Goal: Information Seeking & Learning: Learn about a topic

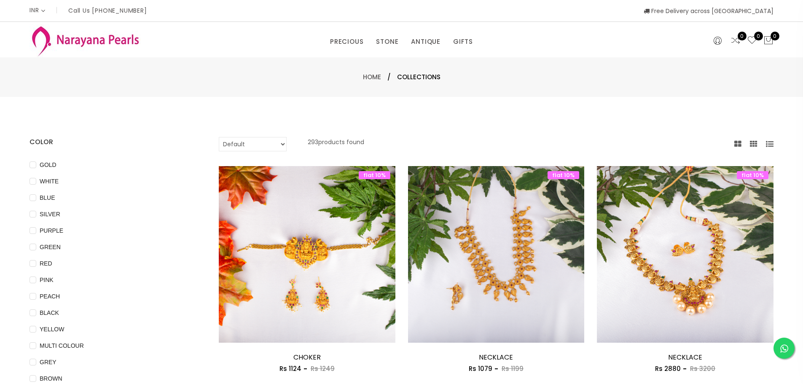
select select "INR"
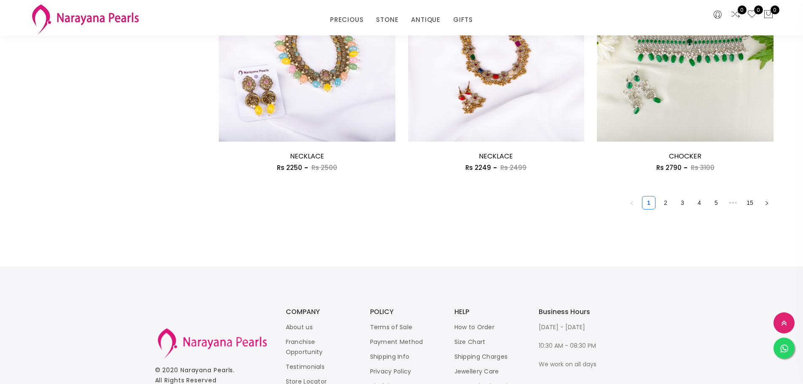
scroll to position [1475, 0]
click at [666, 202] on link "2" at bounding box center [665, 202] width 13 height 13
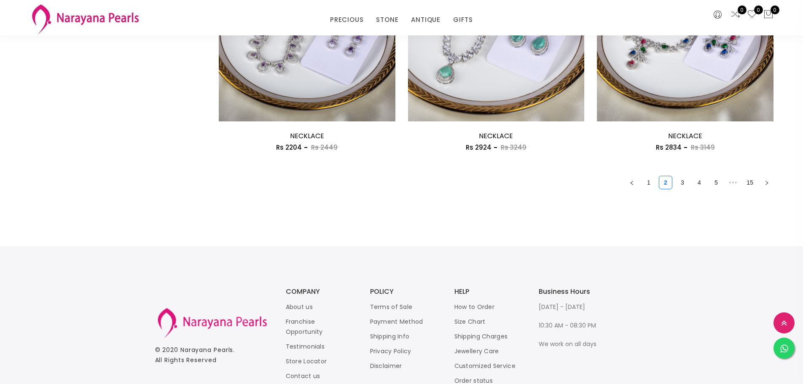
scroll to position [1517, 0]
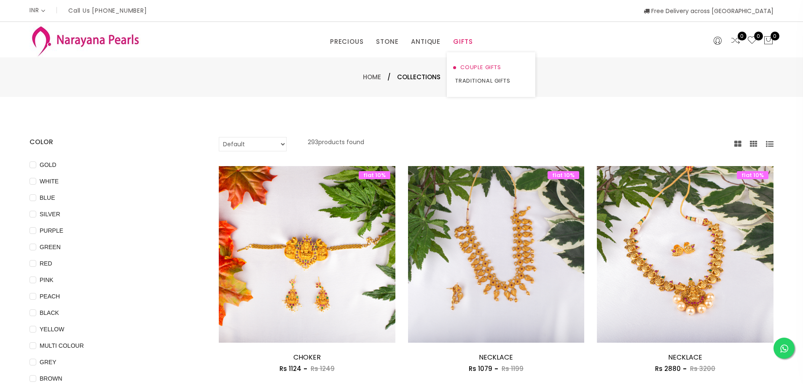
click at [469, 69] on link "COUPLE GIFTS" at bounding box center [491, 67] width 72 height 13
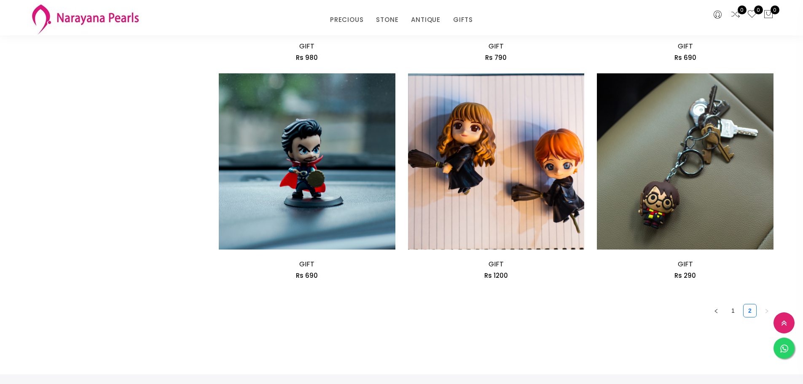
scroll to position [1391, 0]
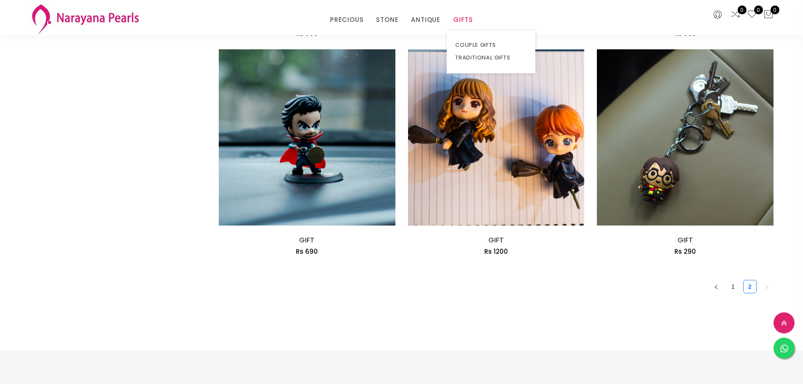
click at [462, 20] on link "GIFTS" at bounding box center [463, 19] width 20 height 13
click at [473, 58] on link "TRADITIONAL GIFTS" at bounding box center [491, 57] width 72 height 13
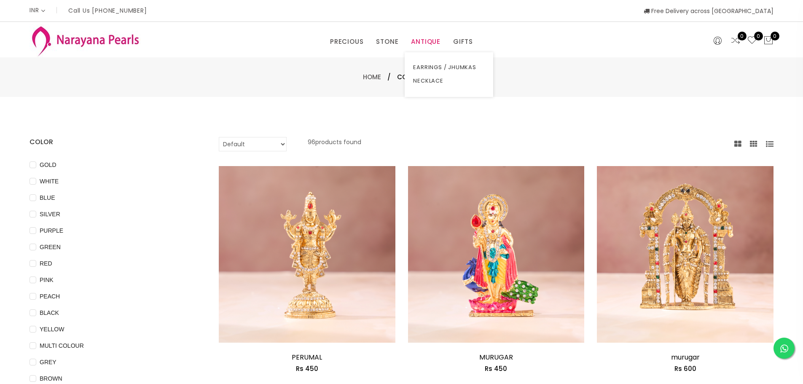
click at [427, 40] on link "ANTIQUE" at bounding box center [426, 41] width 30 height 13
click at [427, 79] on link "NECKLACE" at bounding box center [449, 80] width 72 height 13
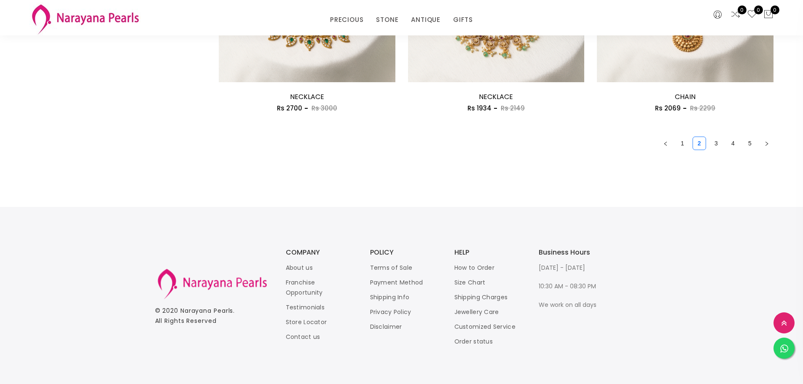
scroll to position [1539, 0]
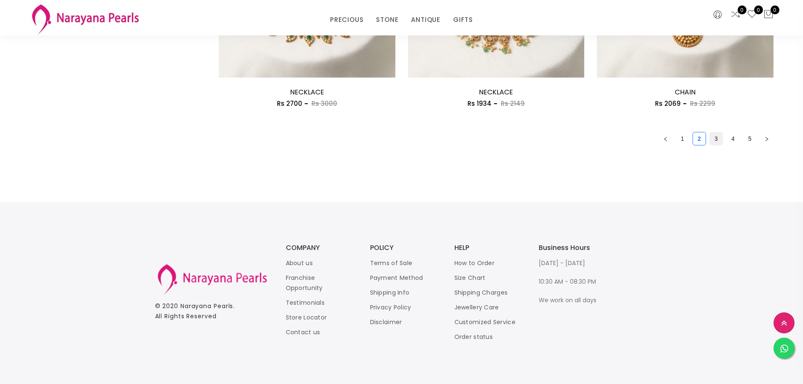
click at [717, 137] on link "3" at bounding box center [716, 138] width 13 height 13
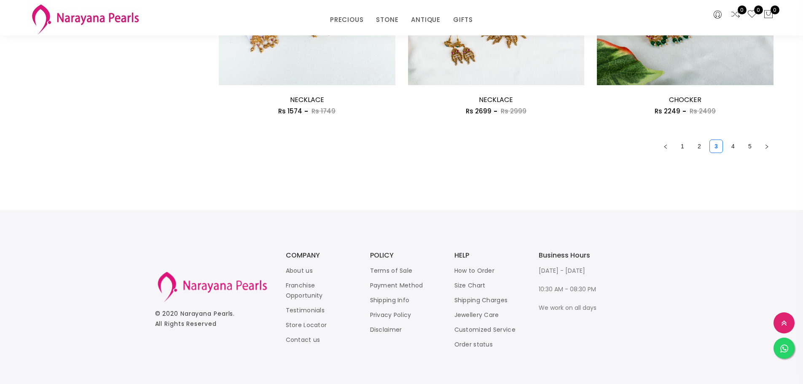
scroll to position [1539, 0]
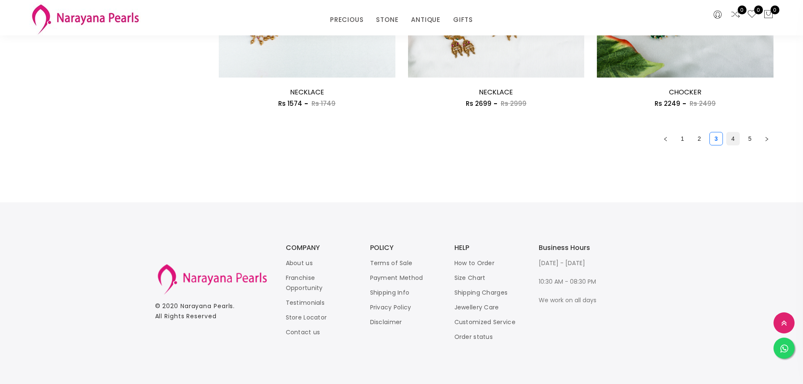
click at [735, 137] on link "4" at bounding box center [733, 138] width 13 height 13
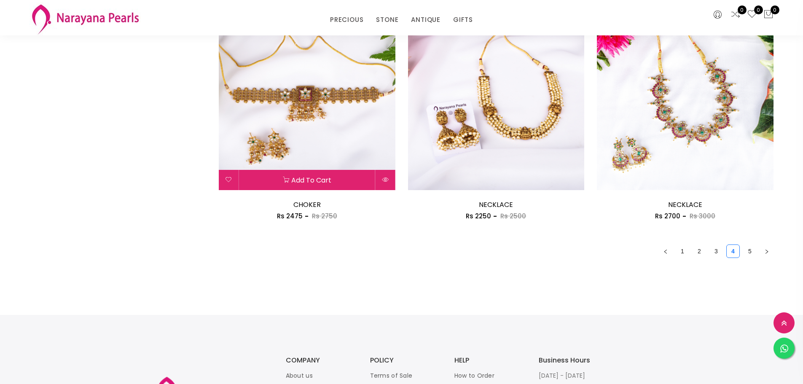
scroll to position [1433, 0]
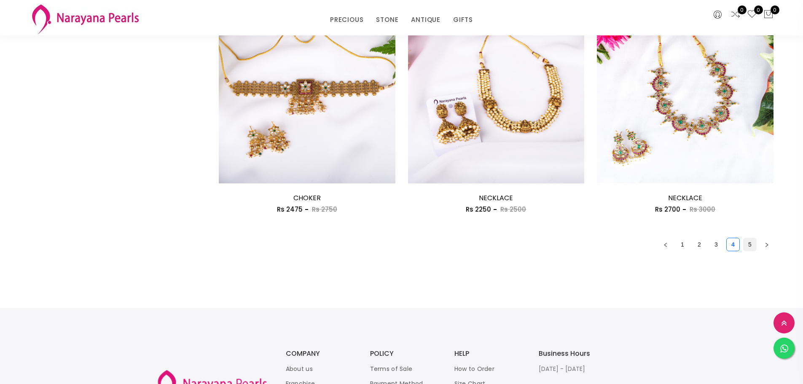
click at [750, 244] on link "5" at bounding box center [749, 244] width 13 height 13
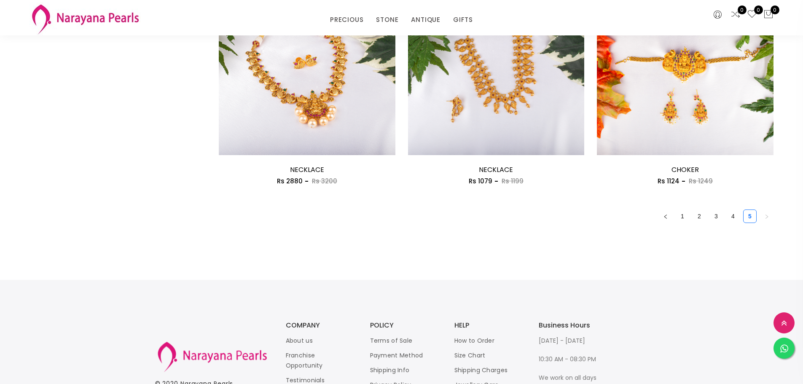
scroll to position [590, 0]
